Goal: Navigation & Orientation: Find specific page/section

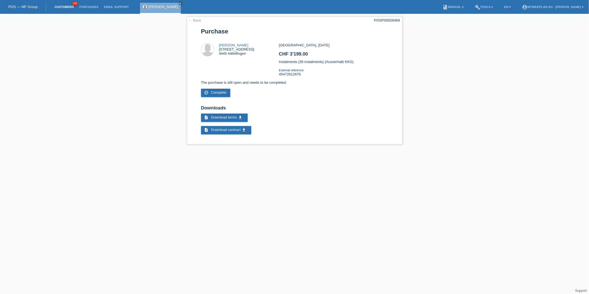
click at [70, 8] on link "Customers" at bounding box center [64, 6] width 25 height 3
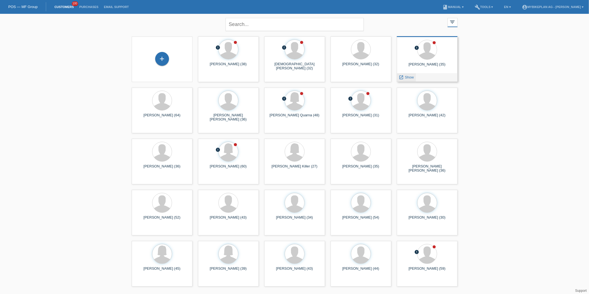
click at [407, 77] on span "Show" at bounding box center [409, 77] width 9 height 4
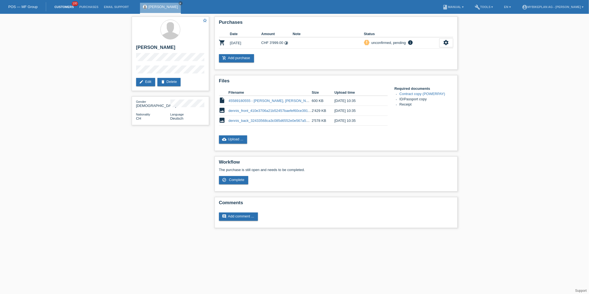
click at [68, 8] on link "Customers" at bounding box center [64, 6] width 25 height 3
